Goal: Task Accomplishment & Management: Use online tool/utility

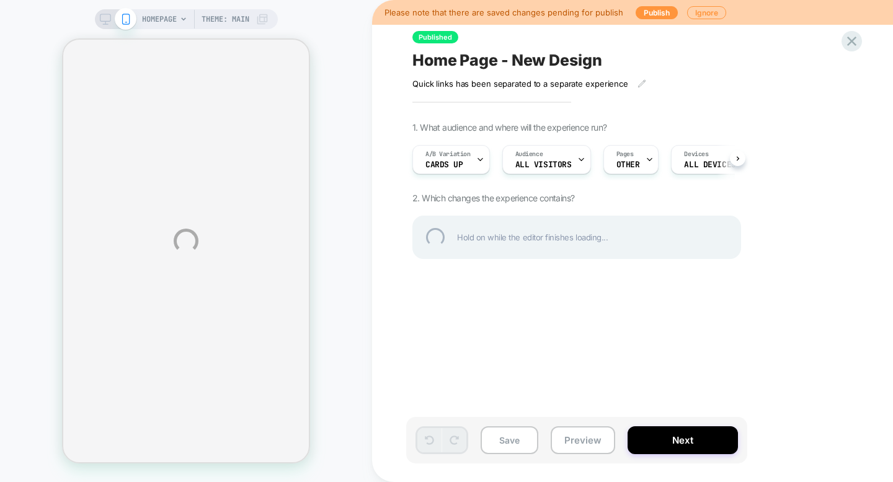
click at [652, 13] on div "HOMEPAGE Theme: MAIN Please note that there are saved changes pending for publi…" at bounding box center [446, 241] width 893 height 482
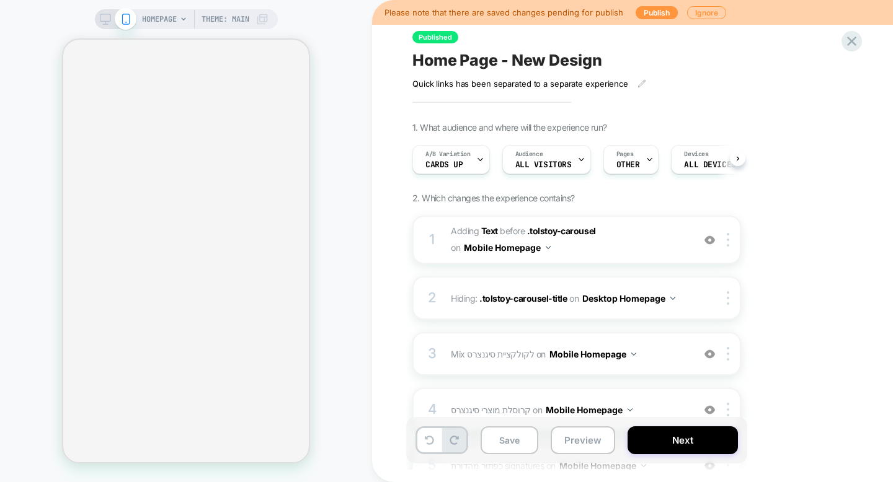
scroll to position [0, 1]
click at [652, 13] on button "Publish" at bounding box center [657, 12] width 42 height 13
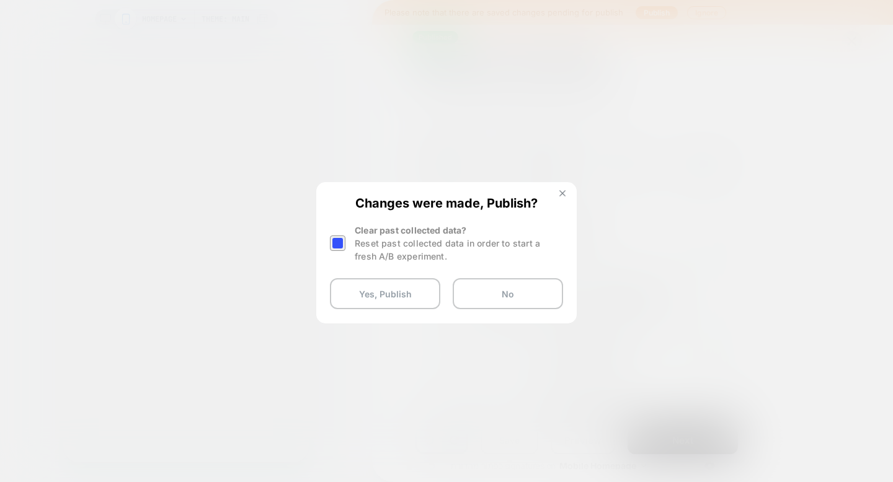
click at [567, 192] on button at bounding box center [563, 195] width 14 height 11
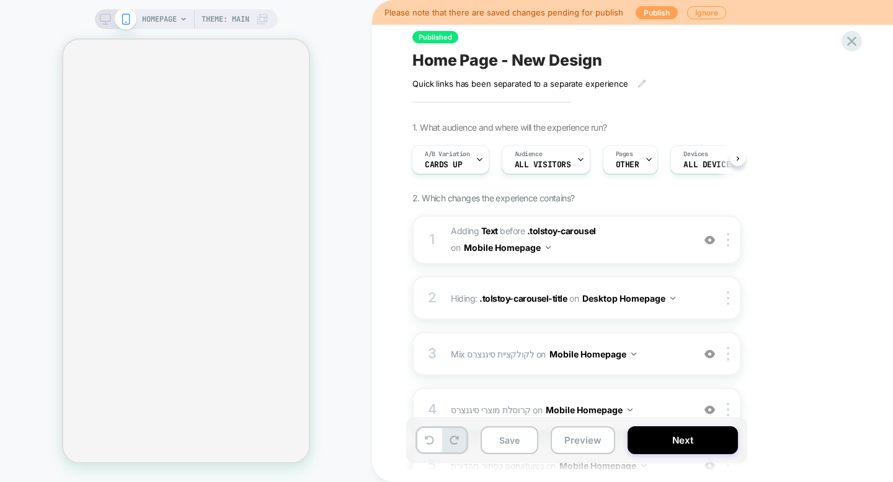
click at [654, 14] on button "Publish" at bounding box center [657, 12] width 42 height 13
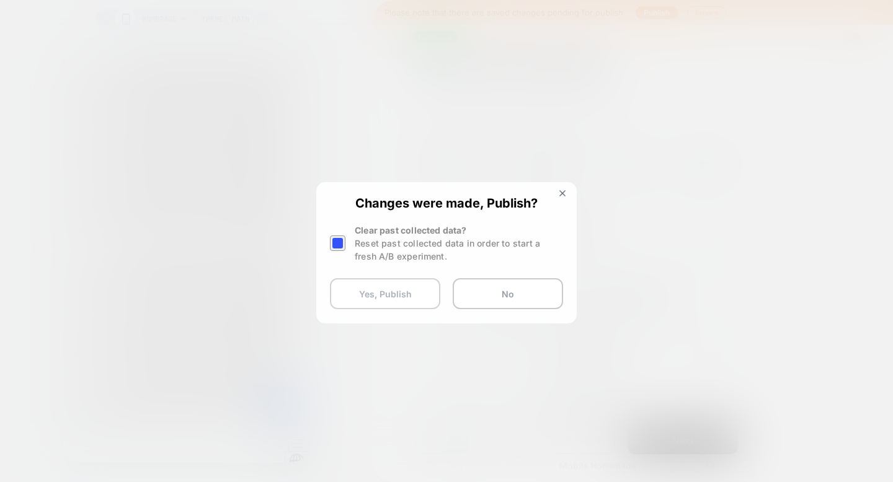
scroll to position [0, 0]
click at [401, 295] on button "Yes, Publish" at bounding box center [385, 293] width 110 height 31
click at [398, 290] on button "Yes, Publish" at bounding box center [385, 293] width 110 height 31
